Goal: Transaction & Acquisition: Book appointment/travel/reservation

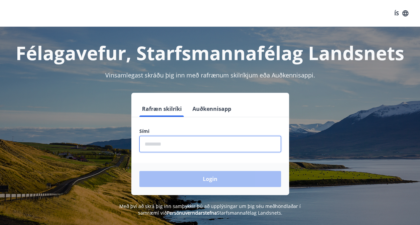
click at [178, 148] on input "phone" at bounding box center [210, 144] width 142 height 16
type input "********"
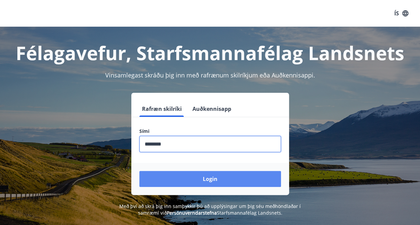
click at [177, 174] on button "Login" at bounding box center [210, 179] width 142 height 16
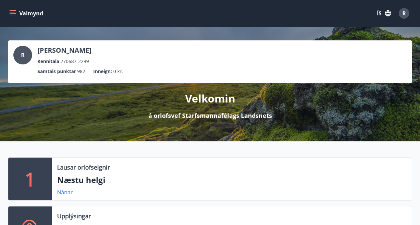
click at [13, 14] on icon "menu" at bounding box center [12, 13] width 7 height 7
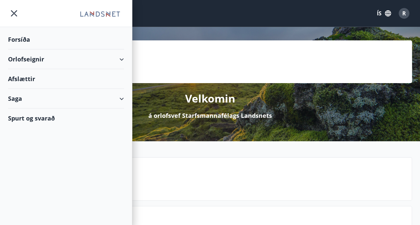
click at [69, 55] on div "Orlofseignir" at bounding box center [66, 59] width 116 height 20
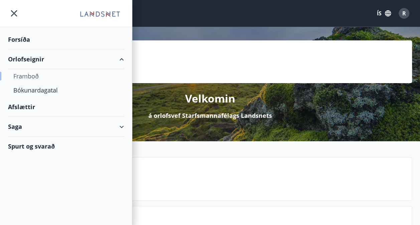
click at [38, 77] on div "Framboð" at bounding box center [65, 76] width 105 height 14
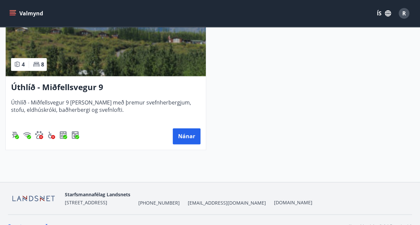
scroll to position [352, 0]
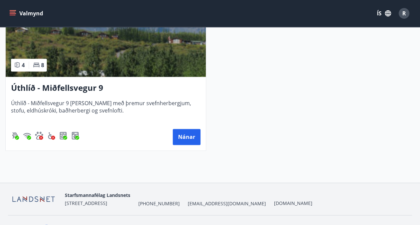
click at [90, 89] on h3 "Úthlíð - Miðfellsvegur 9" at bounding box center [106, 88] width 190 height 12
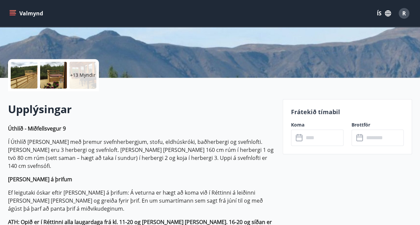
scroll to position [124, 0]
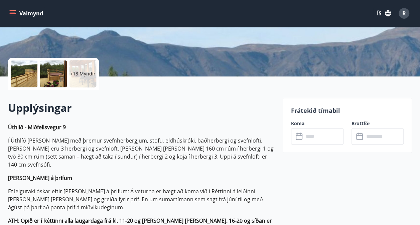
click at [306, 134] on input "text" at bounding box center [324, 136] width 40 height 16
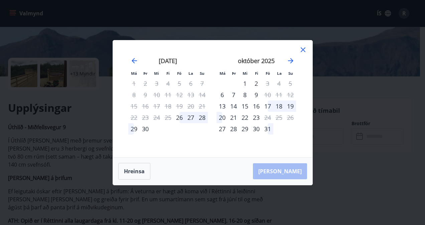
click at [302, 49] on icon at bounding box center [303, 49] width 5 height 5
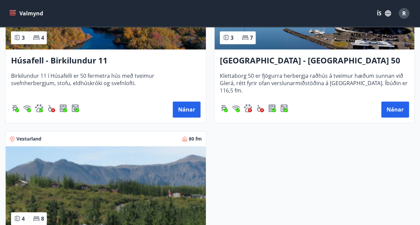
scroll to position [198, 0]
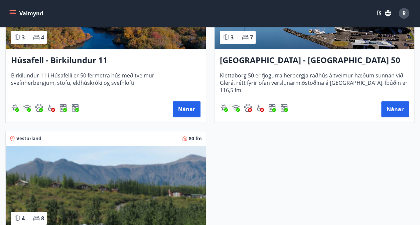
click at [79, 54] on h3 "Húsafell - Birkilundur 11" at bounding box center [106, 60] width 190 height 12
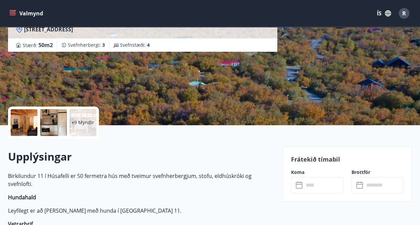
scroll to position [85, 0]
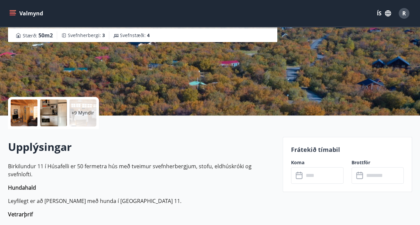
click at [298, 174] on icon at bounding box center [299, 174] width 7 height 1
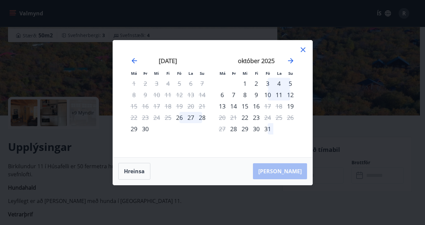
click at [304, 50] on icon at bounding box center [303, 49] width 5 height 5
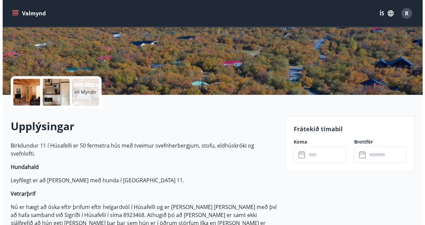
scroll to position [105, 0]
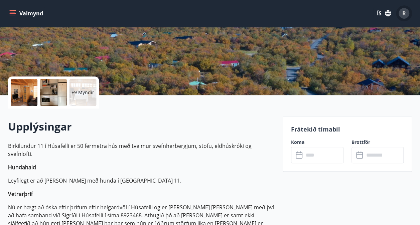
click at [400, 13] on div "R" at bounding box center [404, 13] width 11 height 11
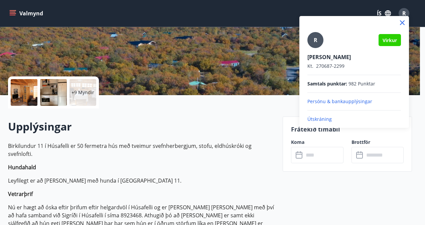
click at [330, 116] on p "Útskráning" at bounding box center [354, 119] width 94 height 7
